Goal: Task Accomplishment & Management: Use online tool/utility

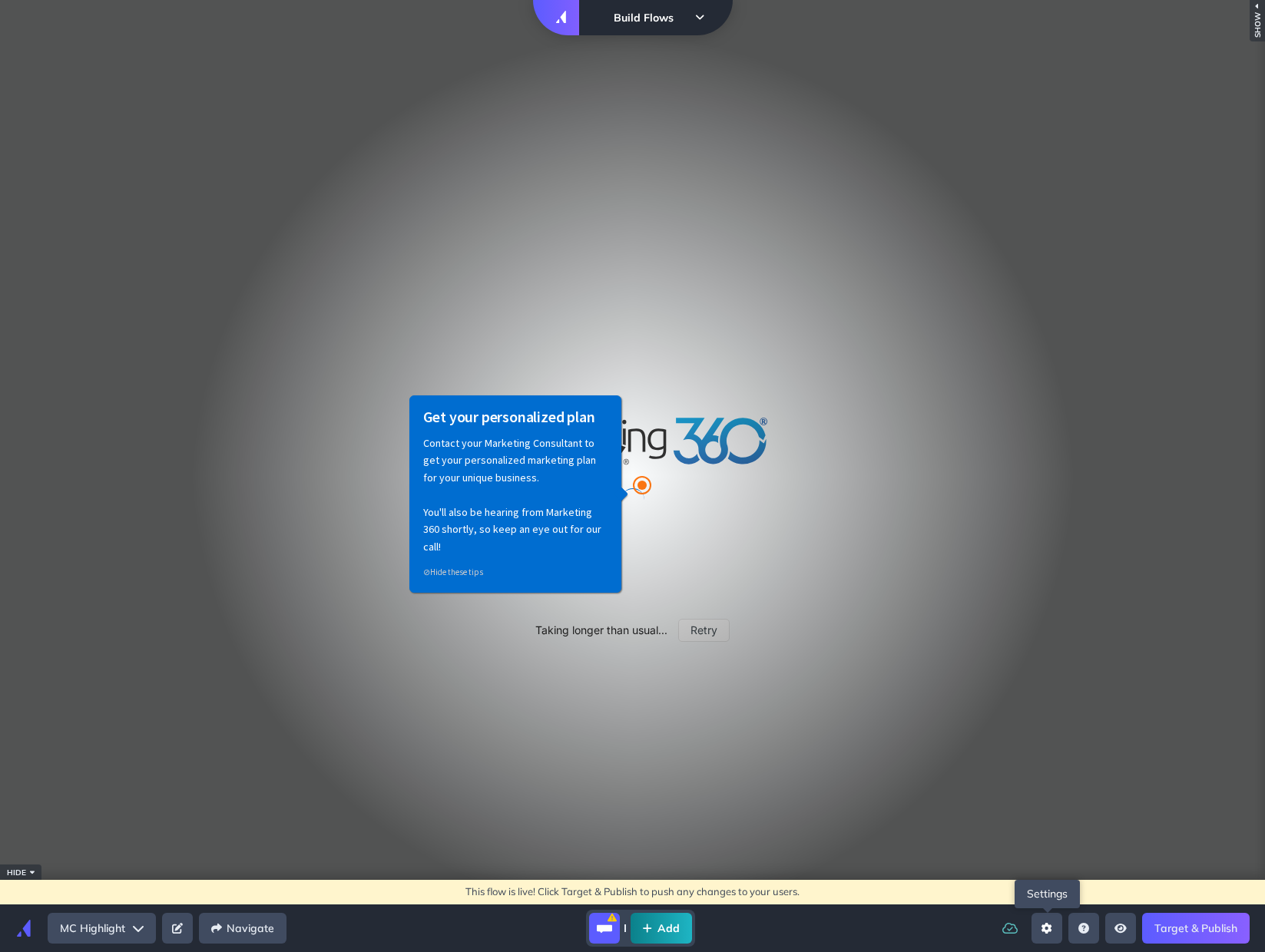
click at [1056, 935] on button "Open settings sidebar" at bounding box center [1046, 928] width 31 height 31
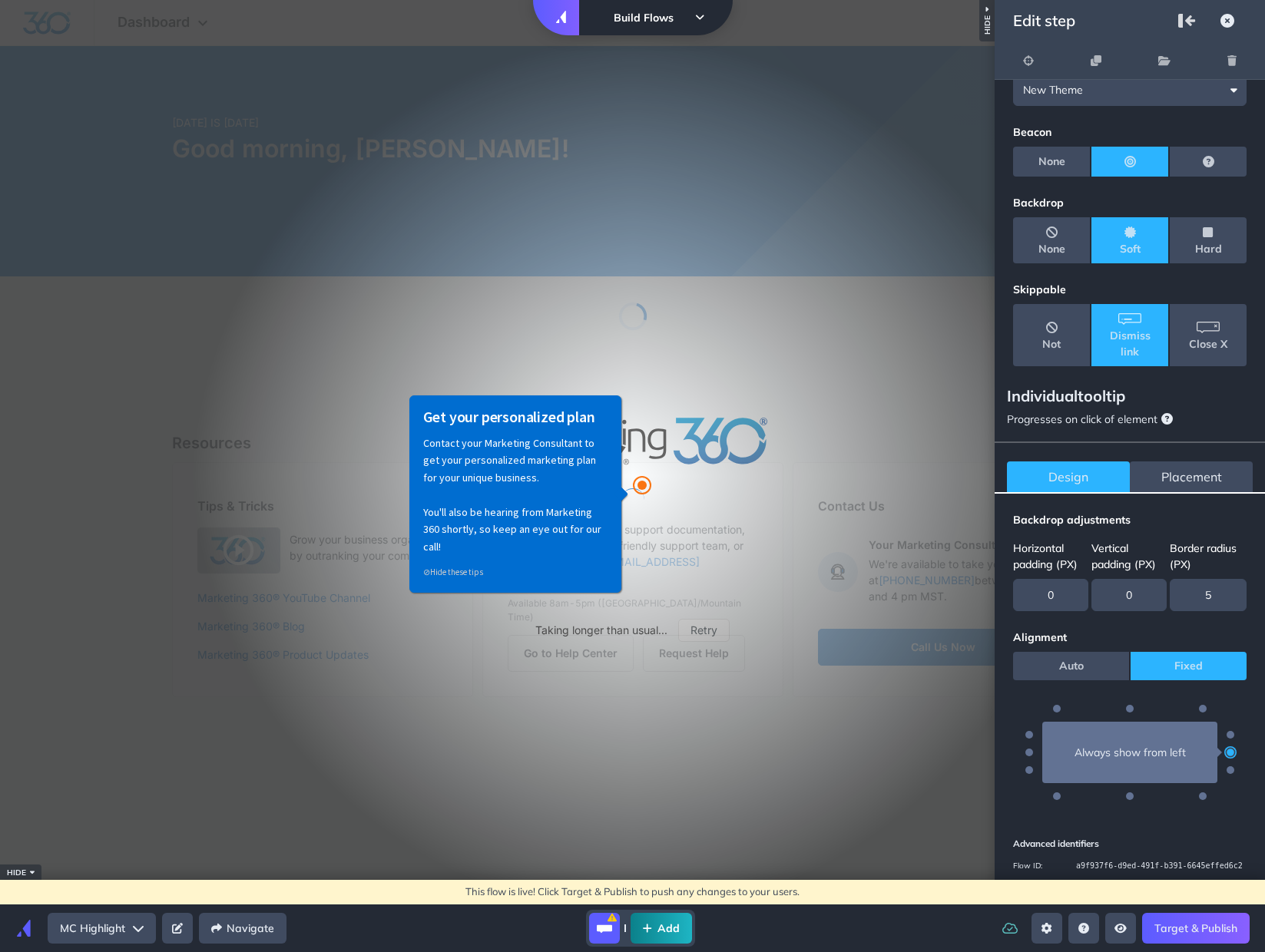
scroll to position [105, 0]
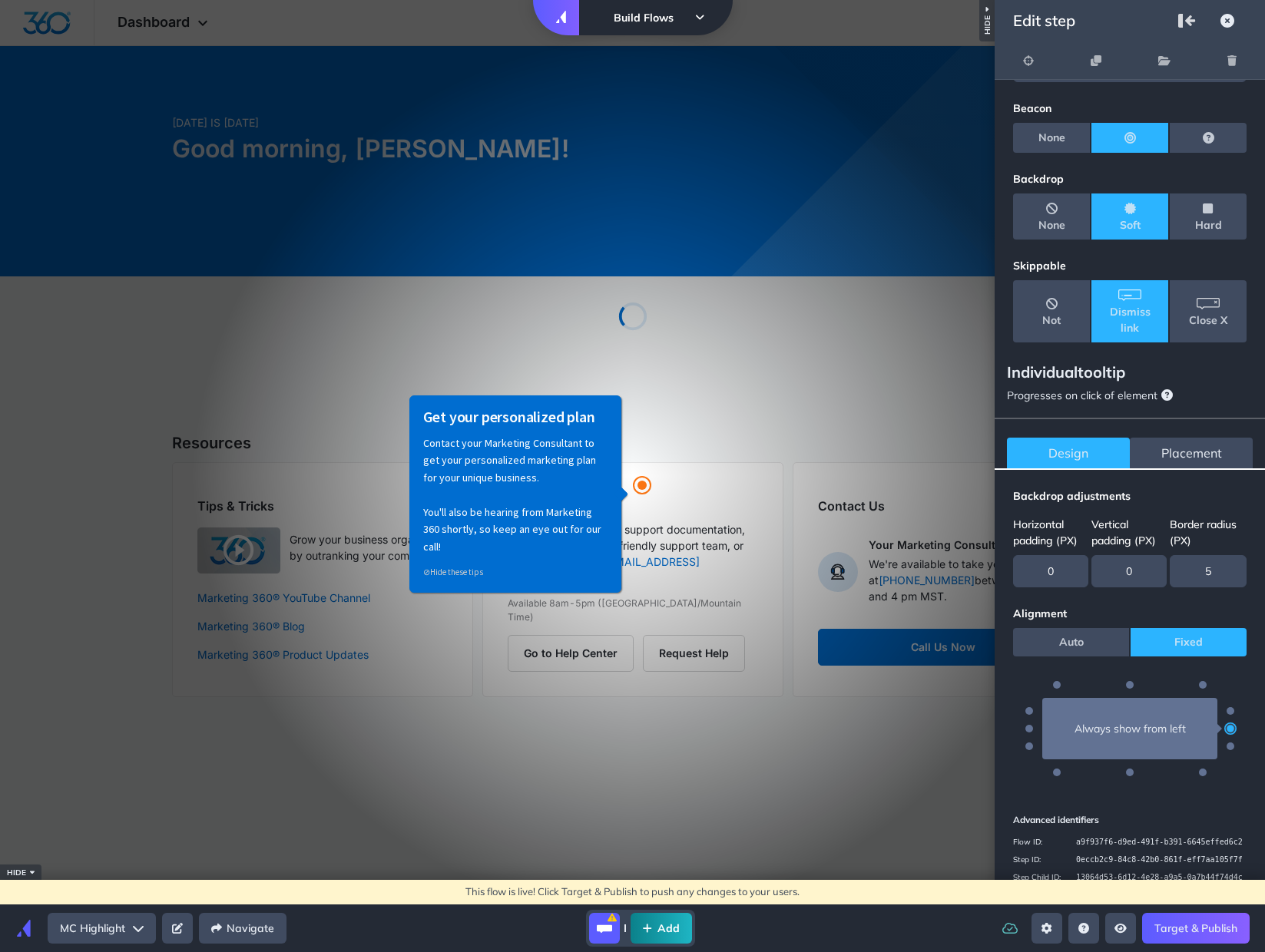
click at [1210, 438] on div "Placement" at bounding box center [1191, 453] width 123 height 31
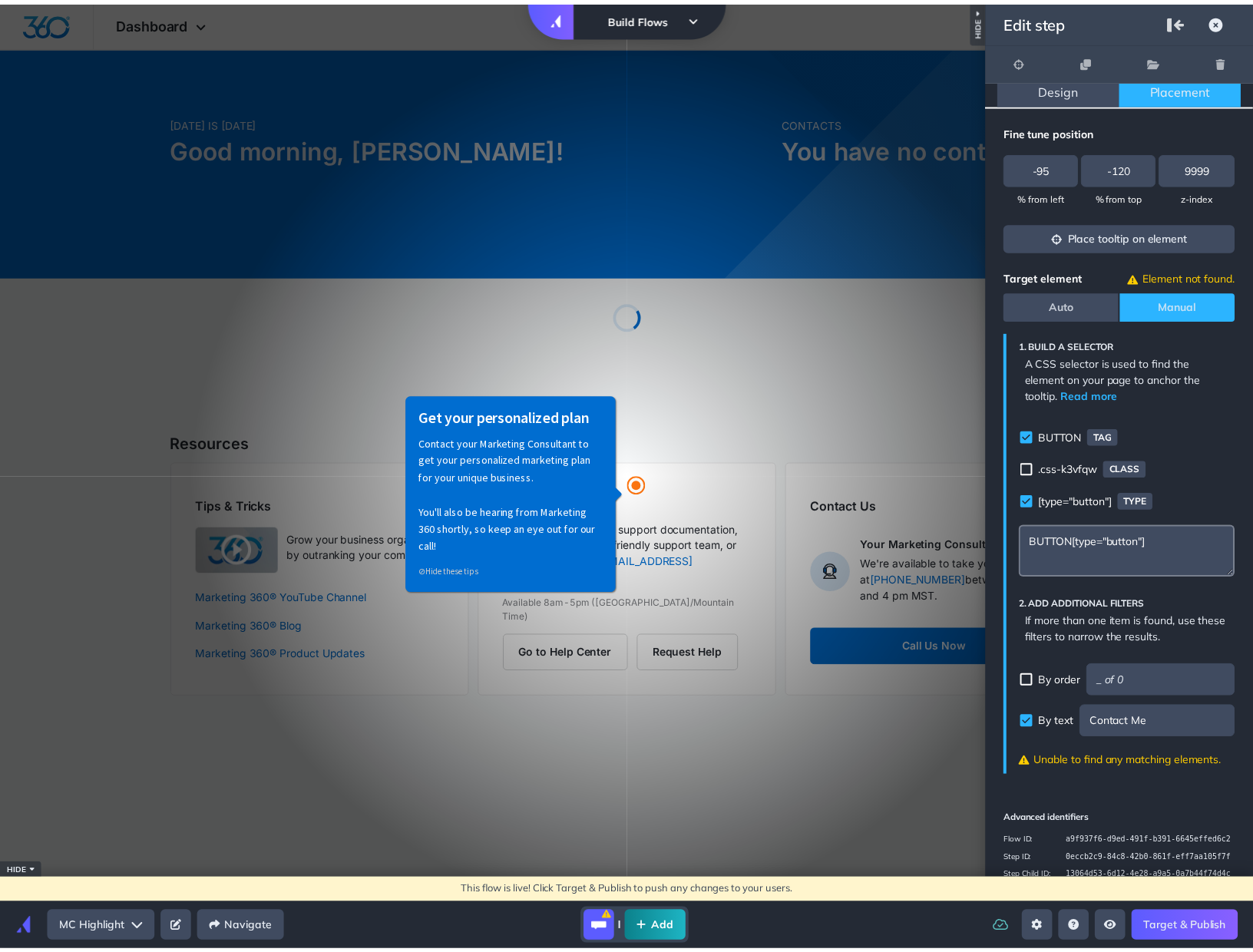
scroll to position [486, 0]
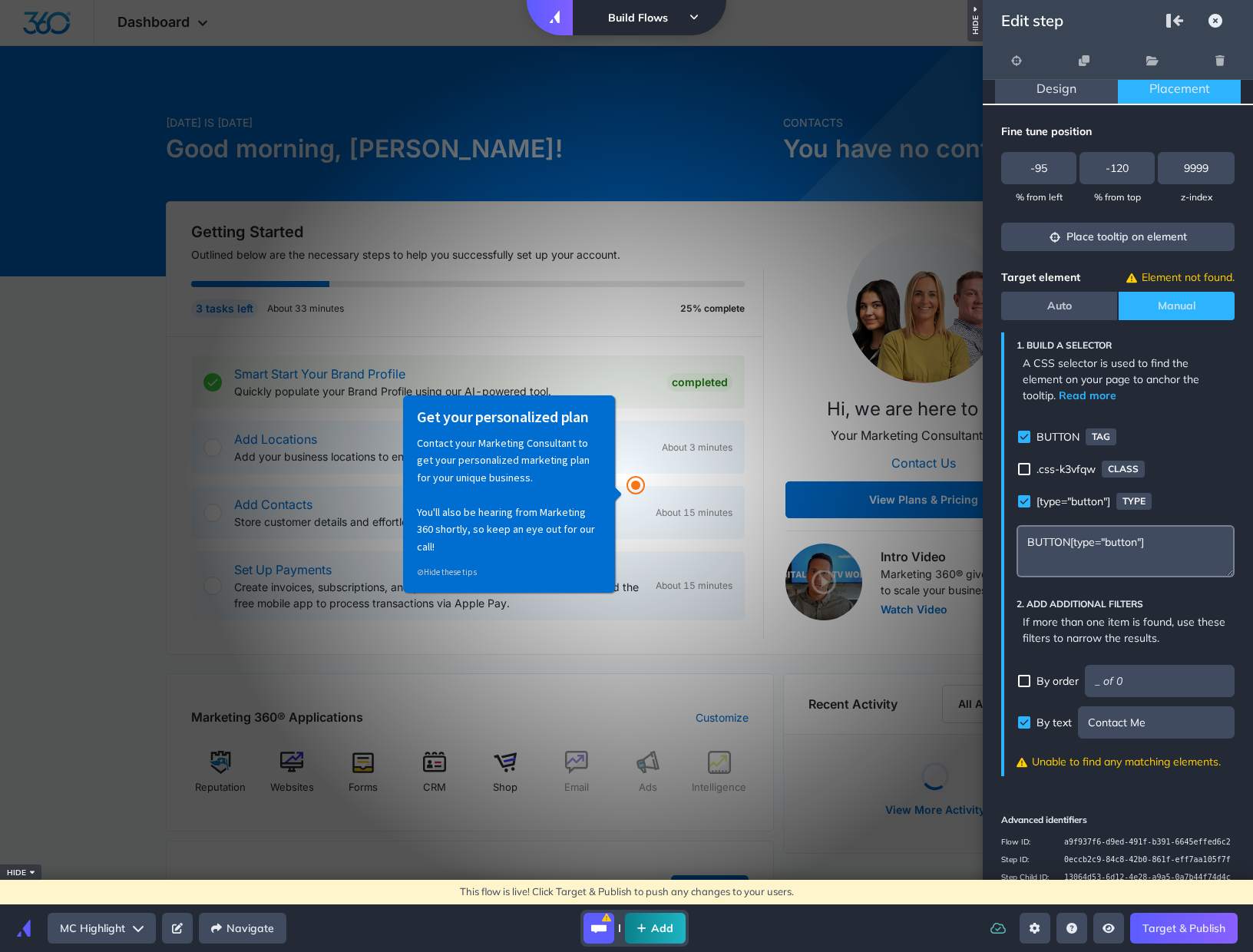
click at [1037, 673] on p "By order" at bounding box center [1057, 681] width 42 height 16
click at [1173, 665] on input "Selector builder" at bounding box center [1159, 681] width 150 height 32
click at [1218, 676] on icon "Selector builder" at bounding box center [1221, 681] width 7 height 11
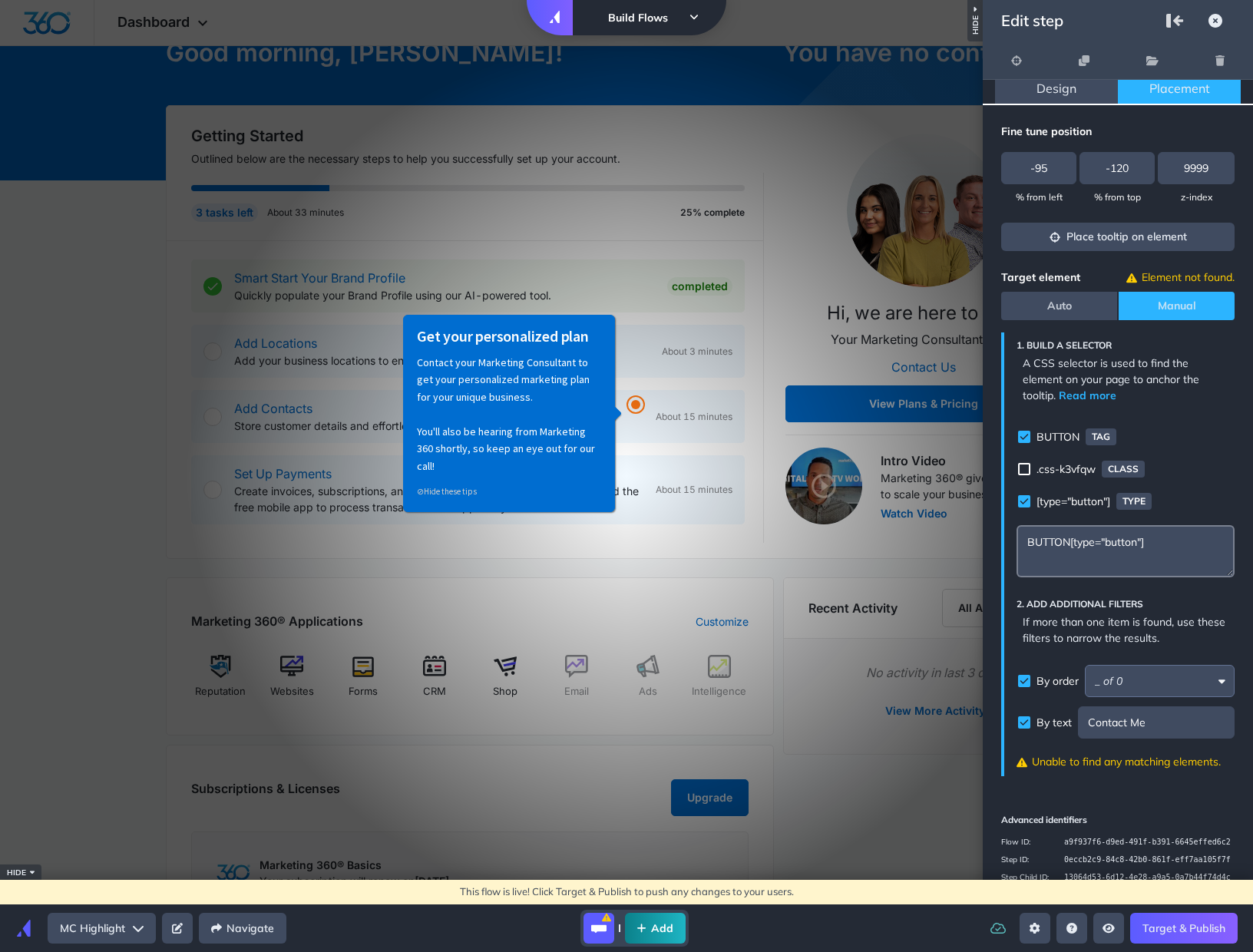
scroll to position [100, 0]
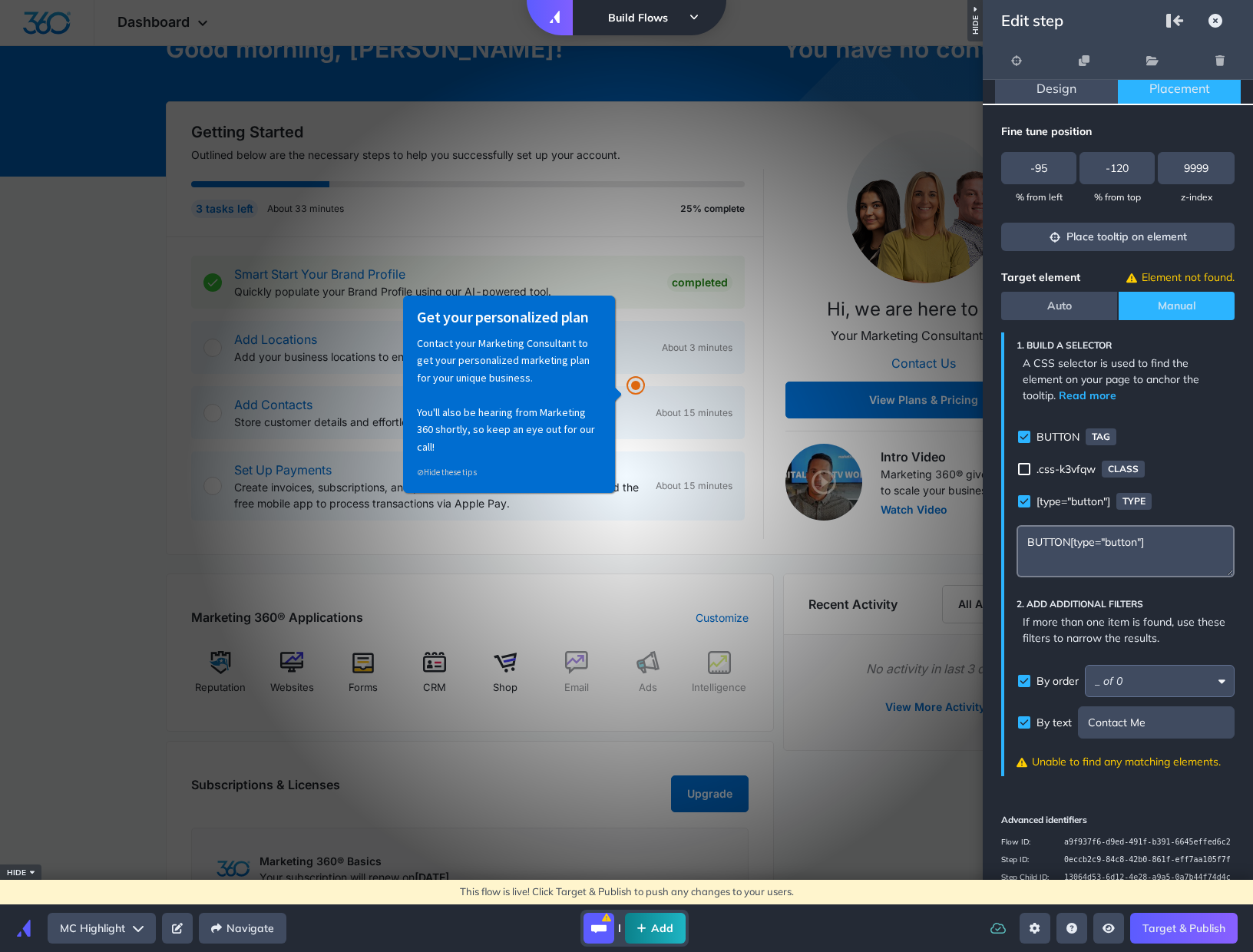
click at [1143, 665] on input "Selector builder" at bounding box center [1159, 681] width 150 height 32
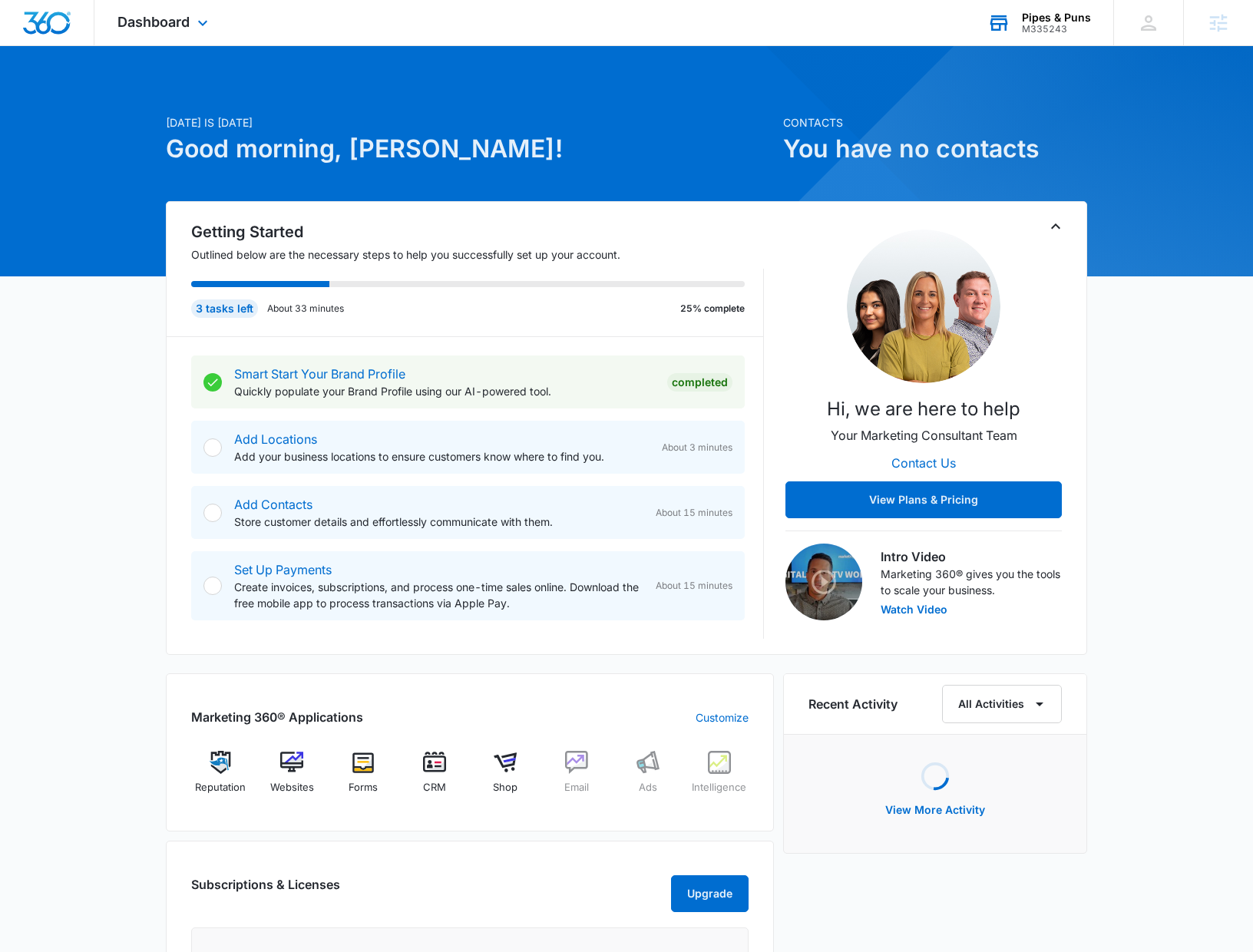
click at [1063, 19] on div "Pipes & Puns" at bounding box center [1056, 17] width 69 height 12
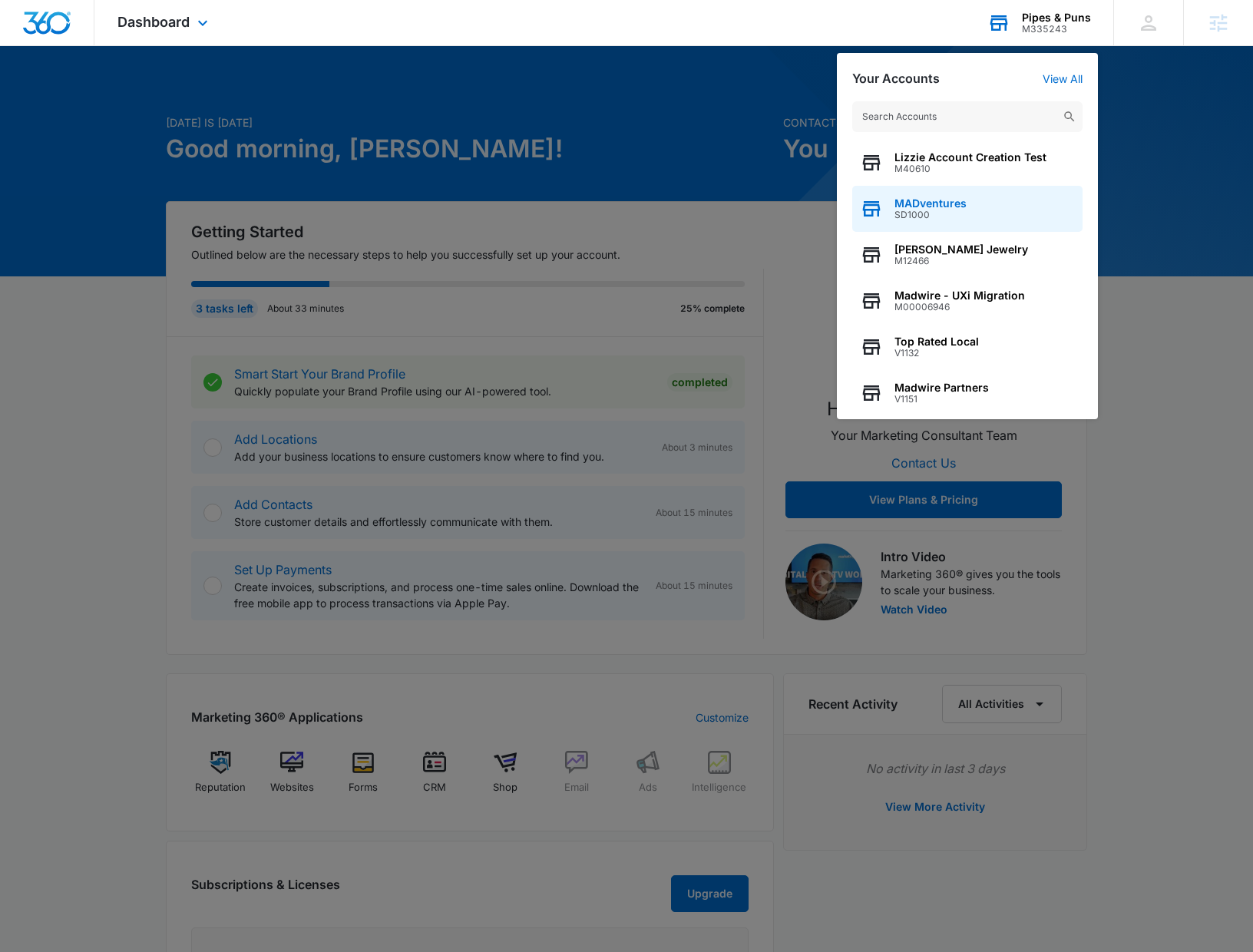
click at [988, 214] on div "MADventures SD1000" at bounding box center [968, 209] width 231 height 46
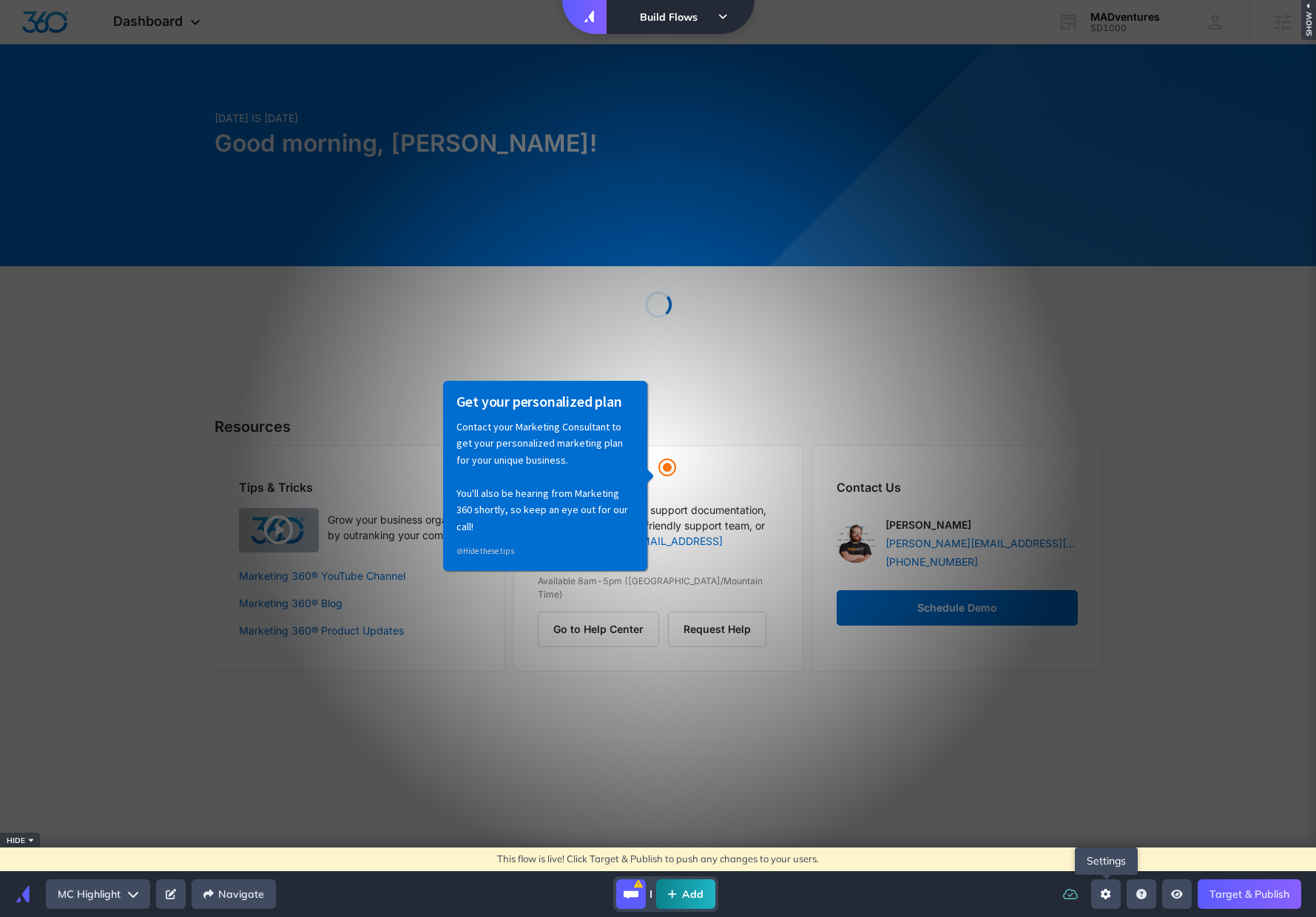
click at [1112, 902] on button "Open settings sidebar" at bounding box center [1106, 894] width 30 height 30
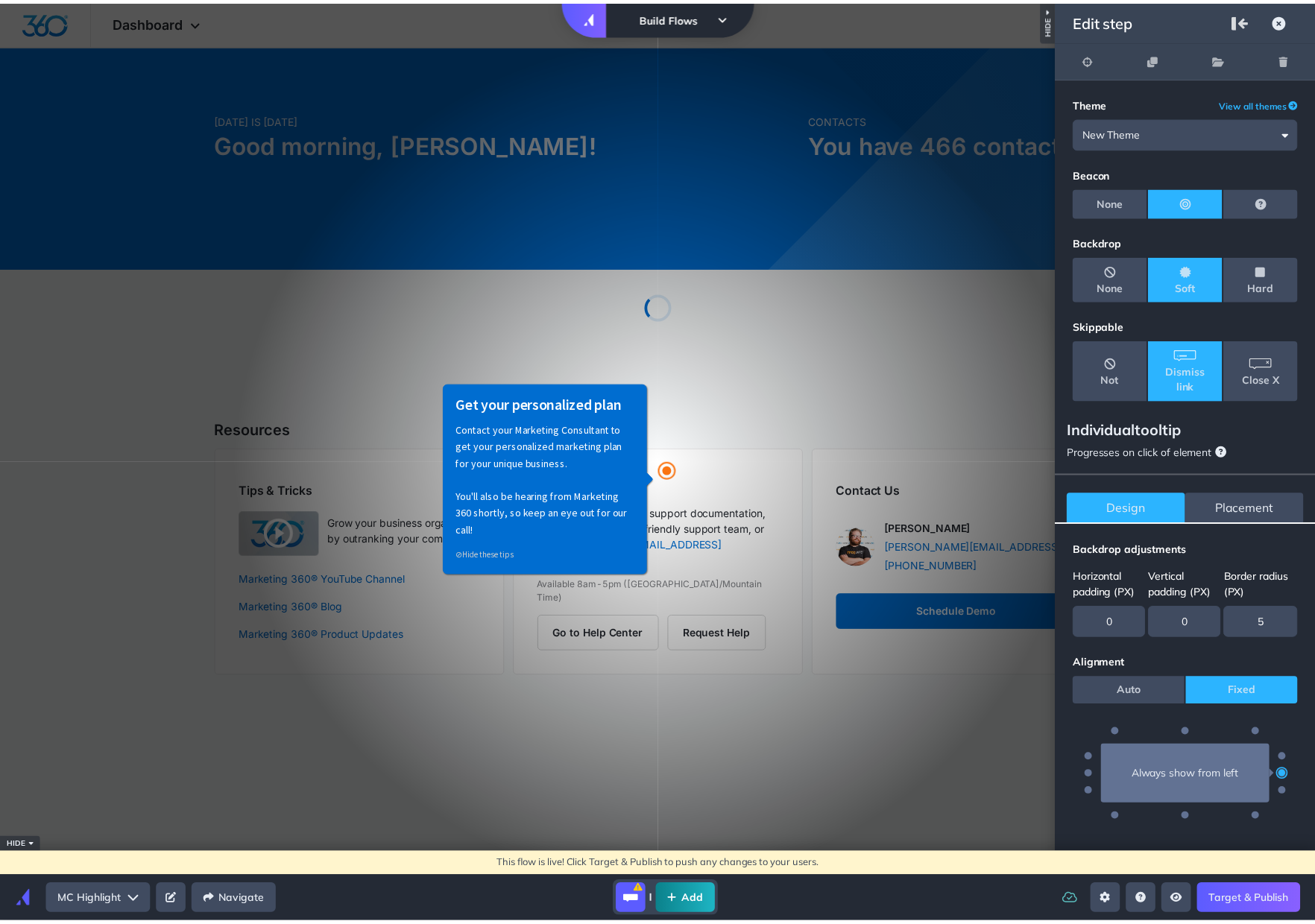
scroll to position [29, 0]
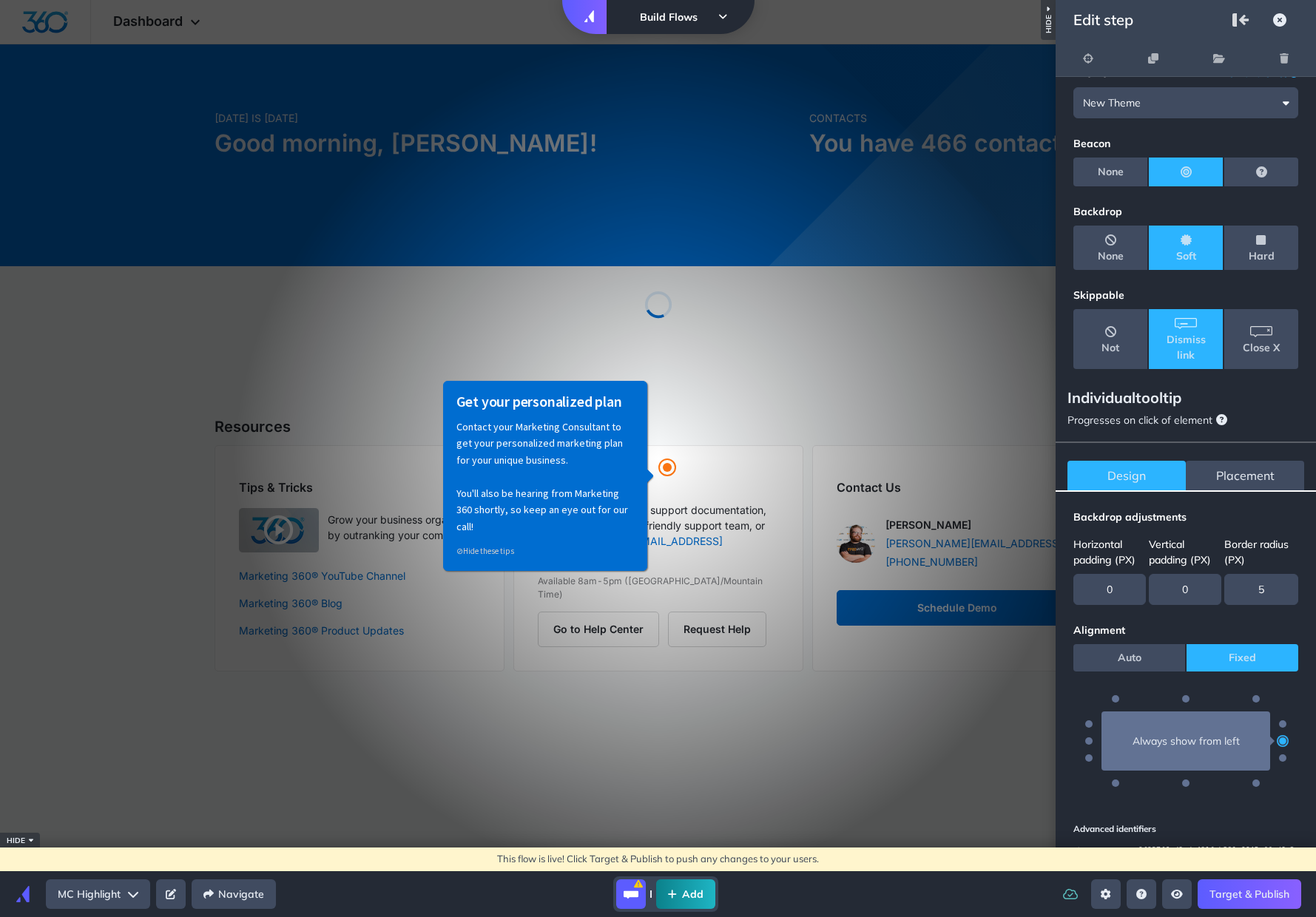
click at [1261, 466] on span "Placement" at bounding box center [1245, 475] width 58 height 18
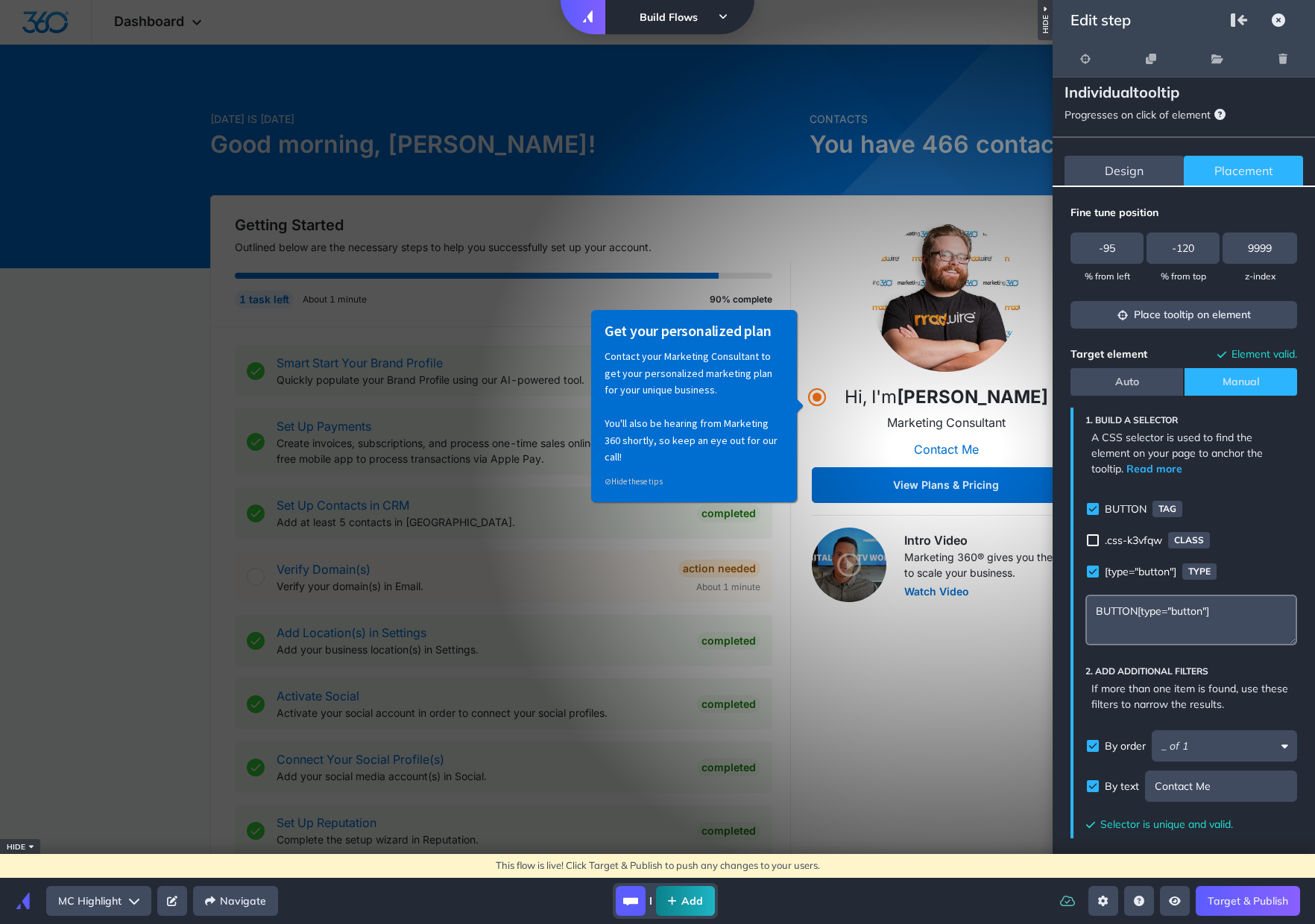
scroll to position [350, 0]
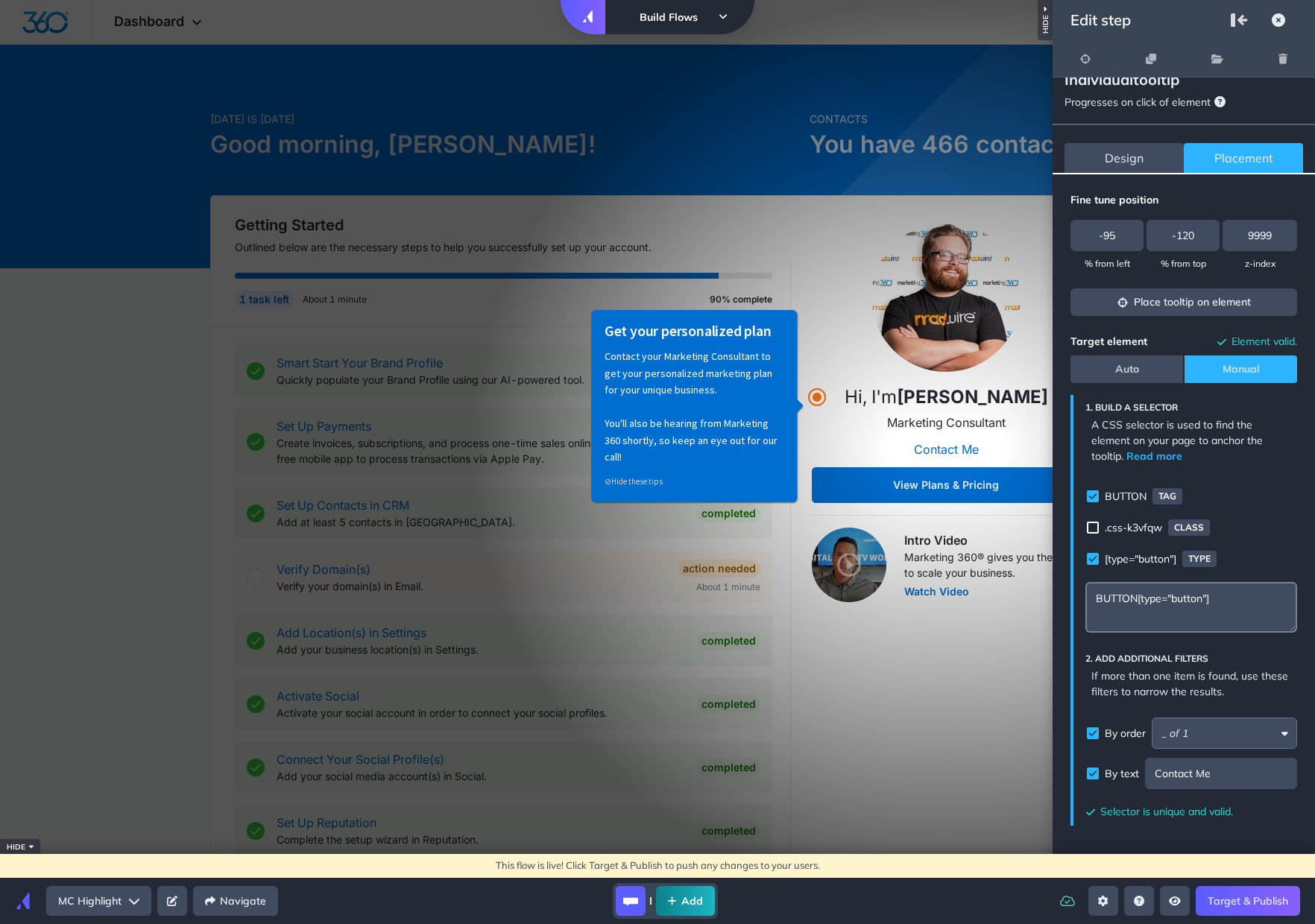
click at [1225, 728] on input "Selector builder" at bounding box center [1224, 733] width 146 height 31
click at [1214, 768] on li "1 of 1" at bounding box center [1218, 769] width 134 height 34
click at [1271, 633] on div "BUTTON[type="button"]" at bounding box center [1191, 617] width 212 height 70
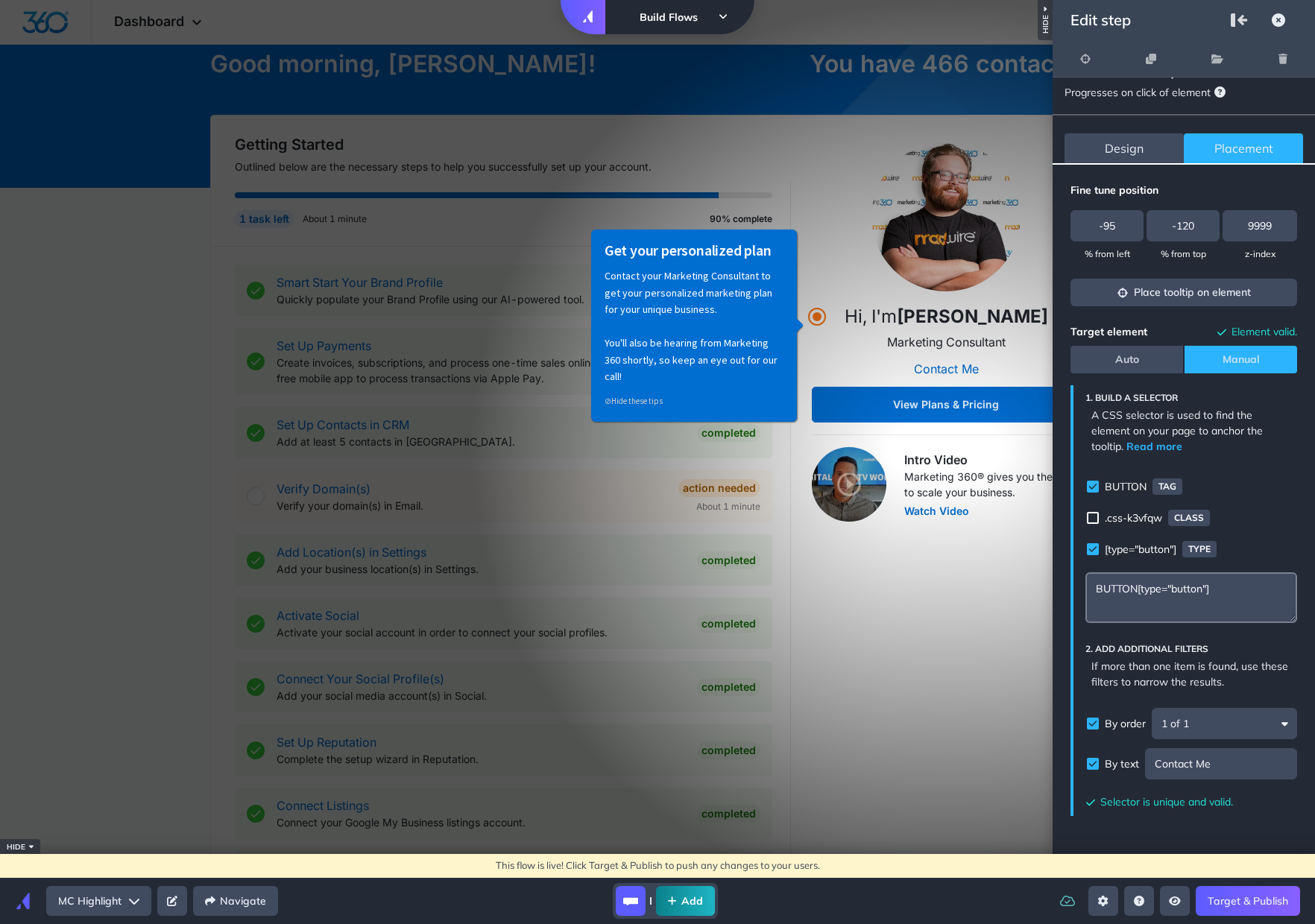
scroll to position [362, 0]
click at [1262, 889] on link "Target & Publish" at bounding box center [1248, 901] width 105 height 30
